Goal: Transaction & Acquisition: Purchase product/service

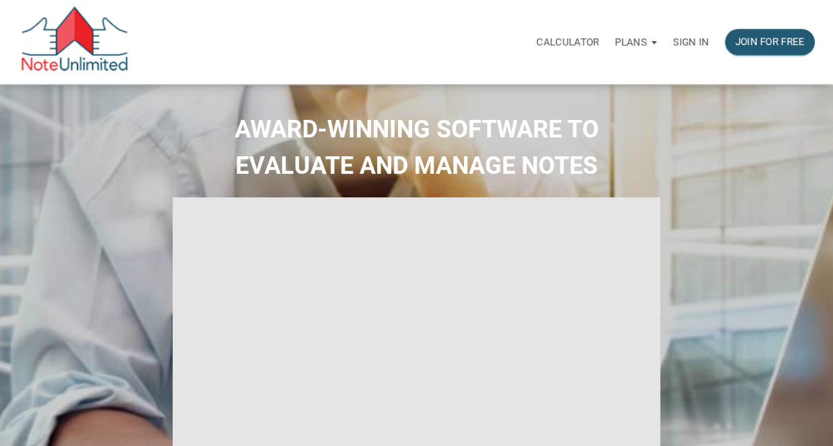
select select
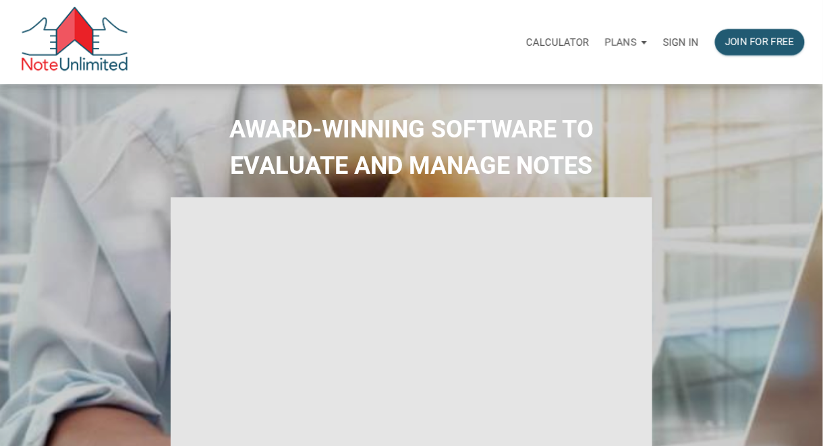
type input "Introduction to new features"
select select
click at [673, 40] on p "Sign in" at bounding box center [681, 42] width 36 height 12
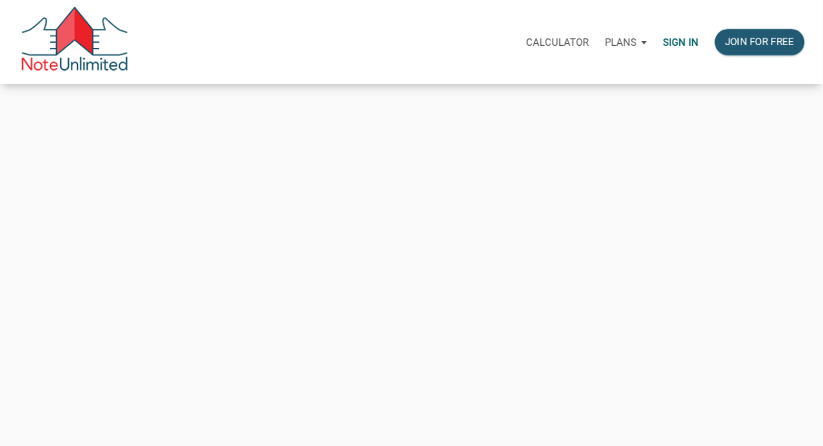
type input "[PERSON_NAME][EMAIL_ADDRESS][DOMAIN_NAME]"
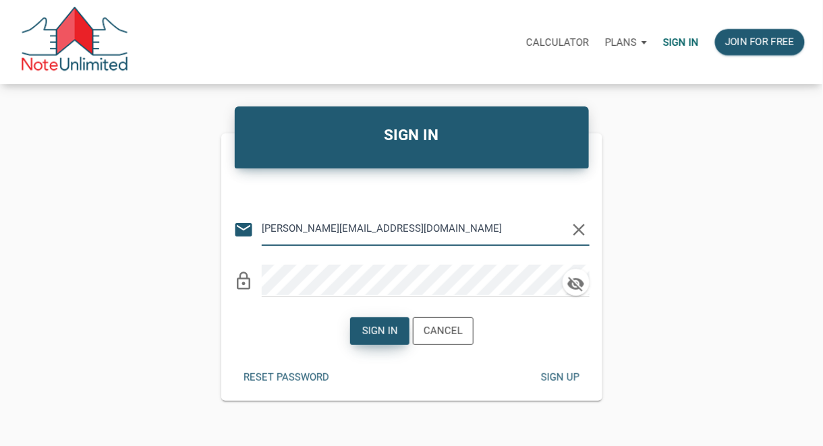
click at [371, 334] on div "Sign in" at bounding box center [379, 332] width 36 height 16
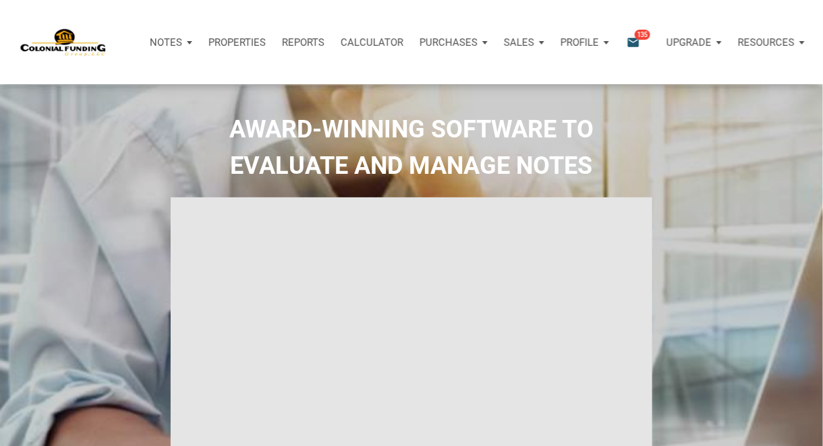
type input "Introduction to new features"
select select
click at [240, 38] on p "Properties" at bounding box center [236, 42] width 57 height 12
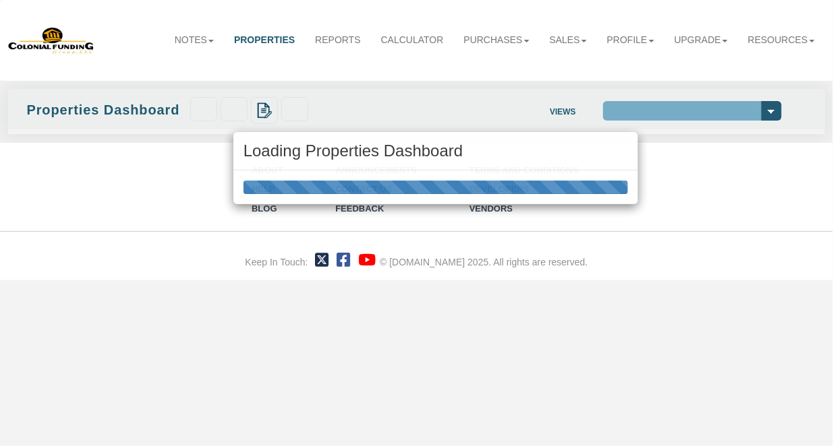
select select "138"
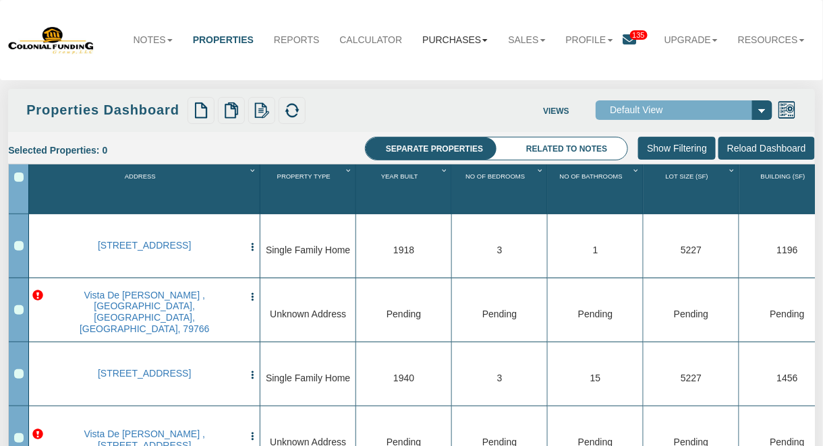
click at [443, 39] on link "Purchases" at bounding box center [455, 40] width 86 height 30
click at [132, 35] on link "Notes" at bounding box center [152, 40] width 59 height 30
click at [100, 65] on link "Dashboard" at bounding box center [129, 68] width 107 height 18
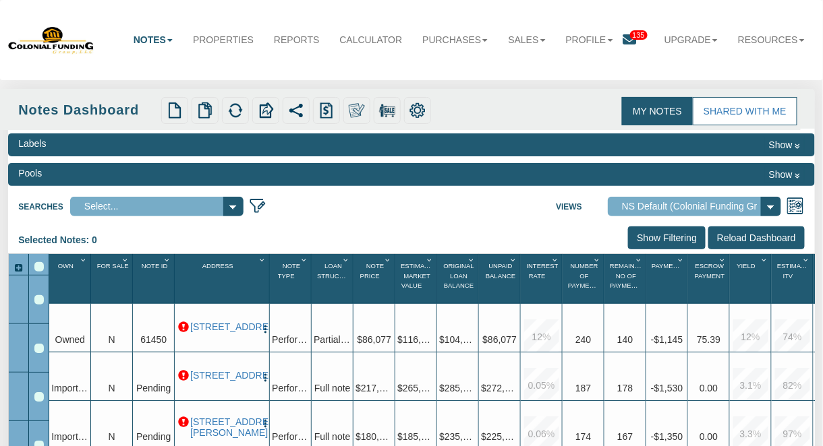
select select "316"
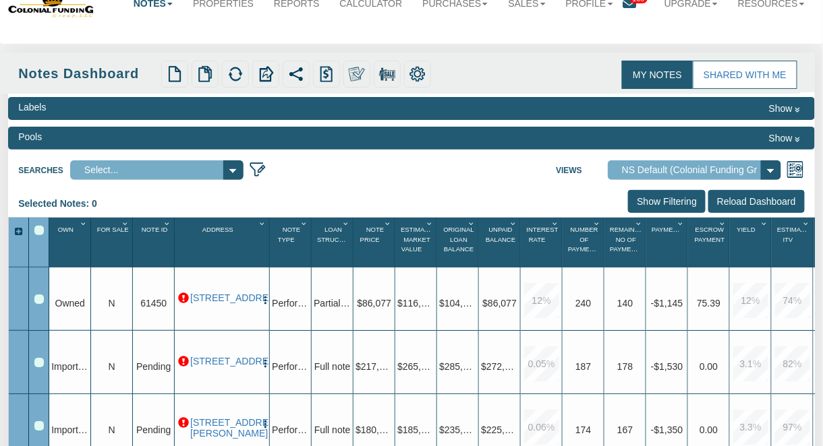
scroll to position [35, 0]
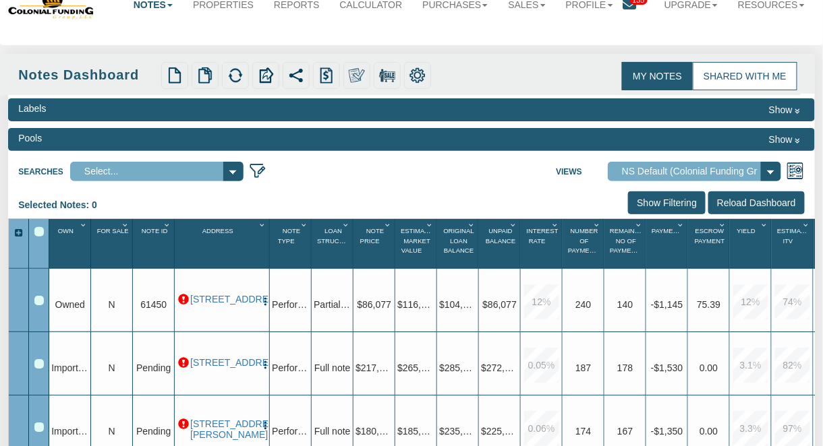
click at [726, 73] on link "Shared with Me" at bounding box center [745, 76] width 105 height 28
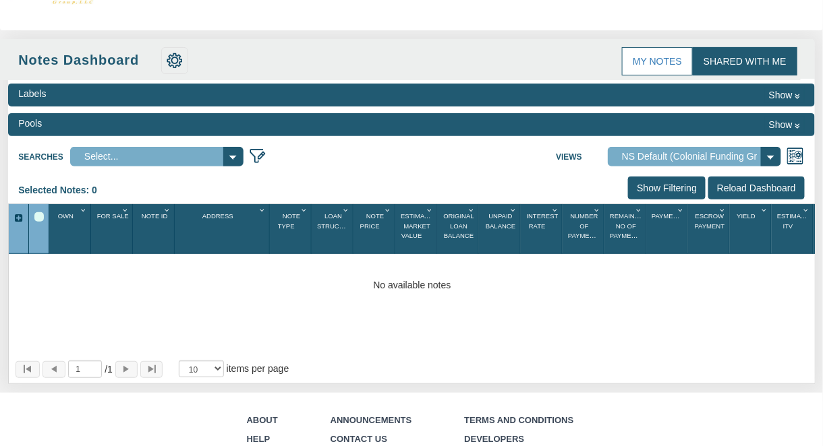
click at [799, 121] on button "Show" at bounding box center [784, 125] width 40 height 16
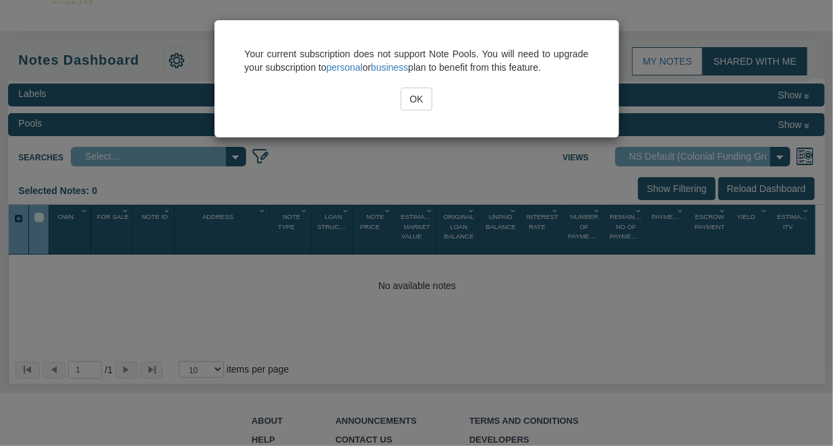
click at [799, 121] on div "Your current subscription does not support Note Pools. You will need to upgrade…" at bounding box center [416, 223] width 833 height 446
click at [415, 100] on input "OK" at bounding box center [416, 99] width 31 height 23
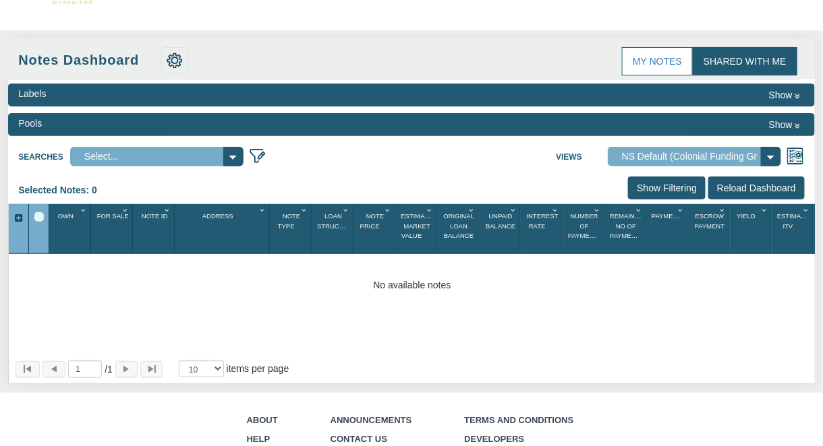
click at [230, 157] on select "Select..." at bounding box center [156, 157] width 173 height 20
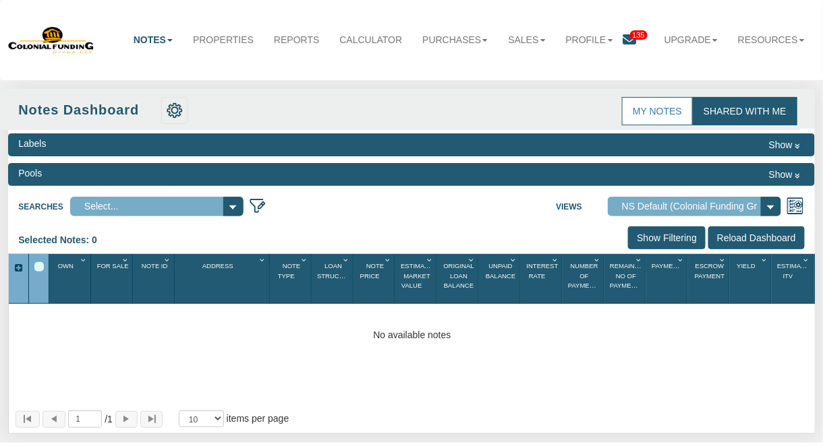
click at [763, 112] on link "Shared with Me" at bounding box center [745, 111] width 105 height 28
click at [749, 232] on input "Reload Dashboard" at bounding box center [756, 238] width 96 height 23
click at [437, 38] on link "Purchases" at bounding box center [455, 40] width 86 height 30
click at [405, 84] on link "Orders" at bounding box center [443, 85] width 107 height 18
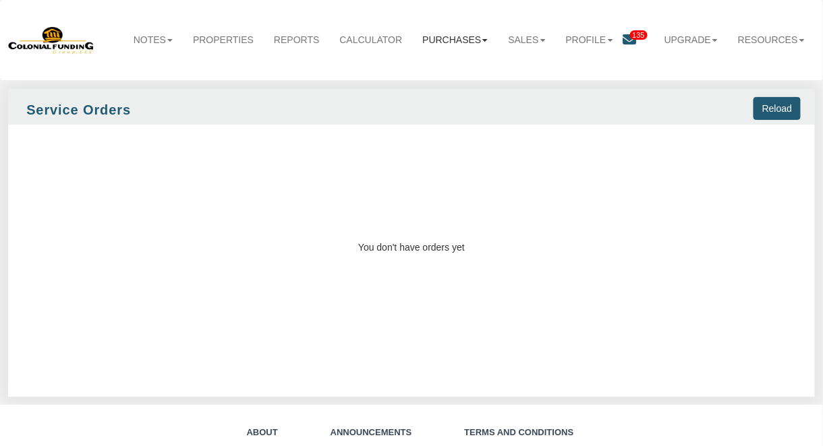
click at [433, 38] on link "Purchases" at bounding box center [455, 40] width 86 height 30
click at [407, 65] on link "Offers" at bounding box center [443, 68] width 107 height 18
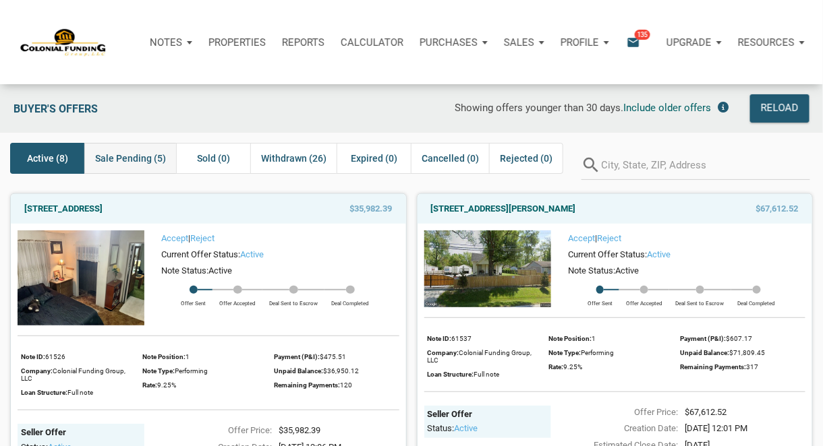
click at [118, 150] on span "Sale Pending (5)" at bounding box center [130, 158] width 71 height 16
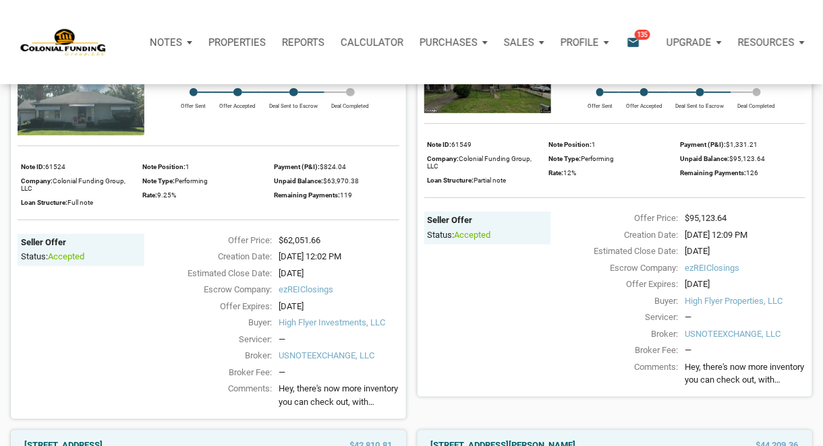
scroll to position [177, 0]
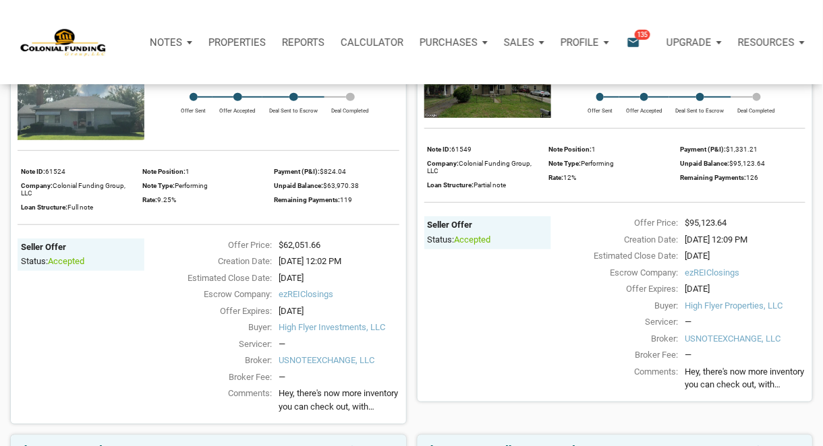
click at [65, 192] on div "Company: Colonial Funding Group, LLC" at bounding box center [78, 190] width 115 height 22
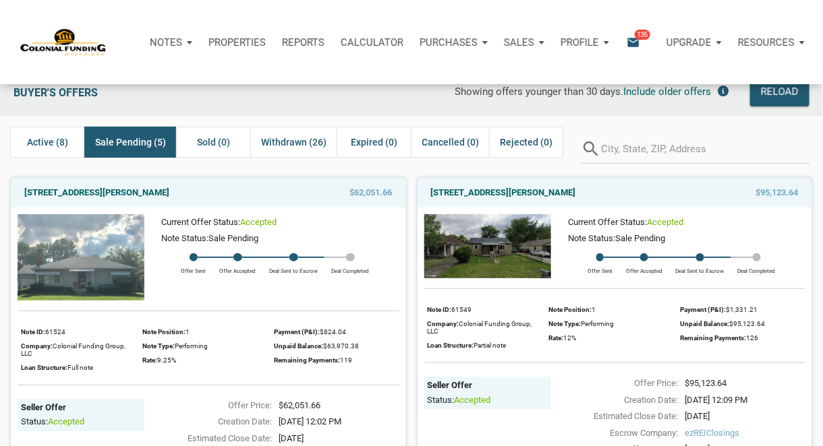
scroll to position [0, 0]
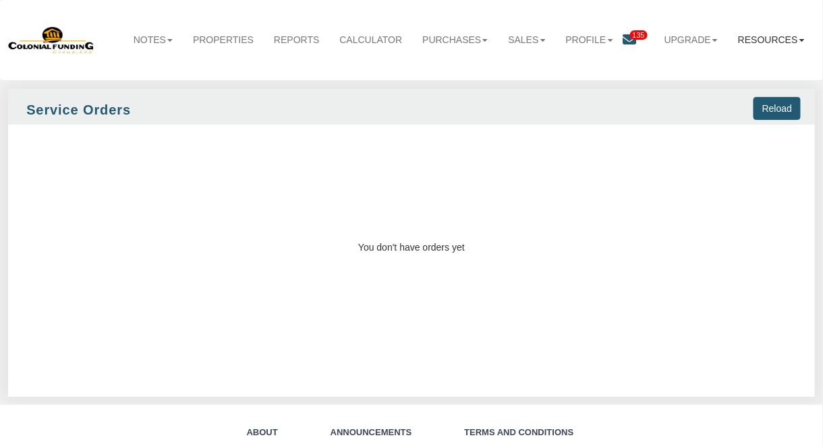
click at [797, 37] on link "Resources" at bounding box center [771, 40] width 87 height 30
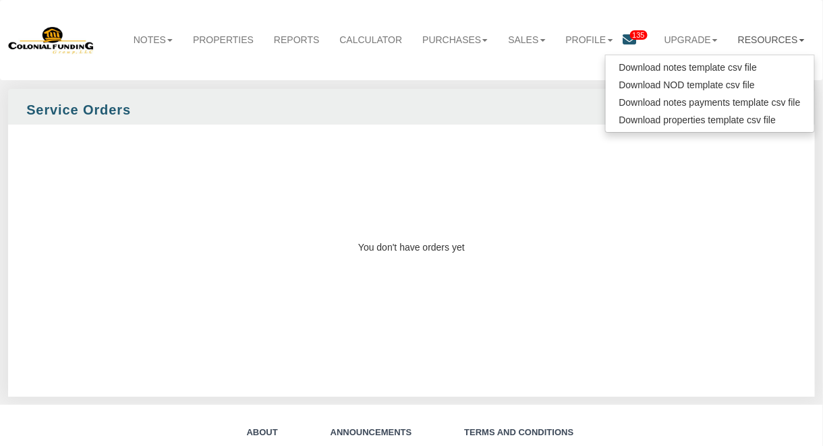
click at [797, 37] on link "Resources" at bounding box center [771, 40] width 87 height 30
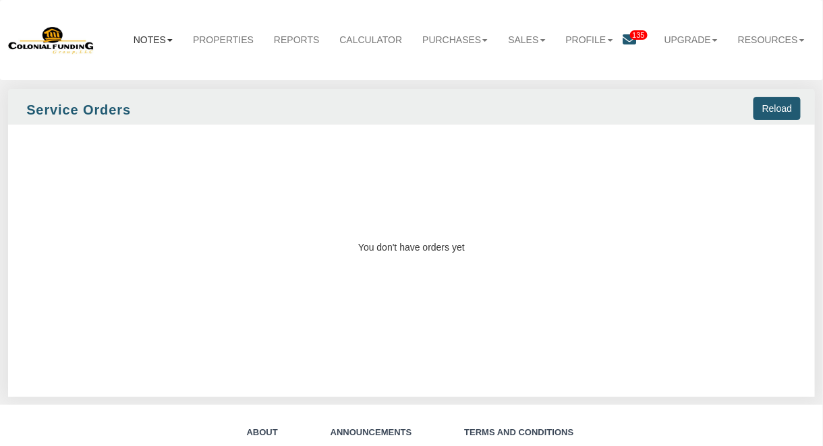
click at [145, 40] on link "Notes" at bounding box center [152, 40] width 59 height 30
click at [111, 67] on link "Dashboard" at bounding box center [129, 68] width 107 height 18
